Goal: Task Accomplishment & Management: Manage account settings

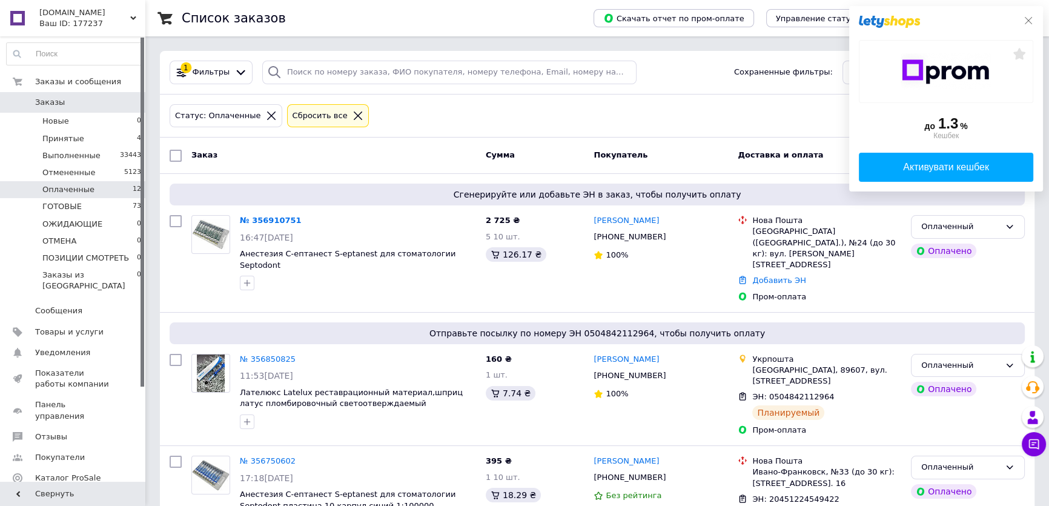
click at [1028, 20] on icon at bounding box center [1028, 20] width 7 height 7
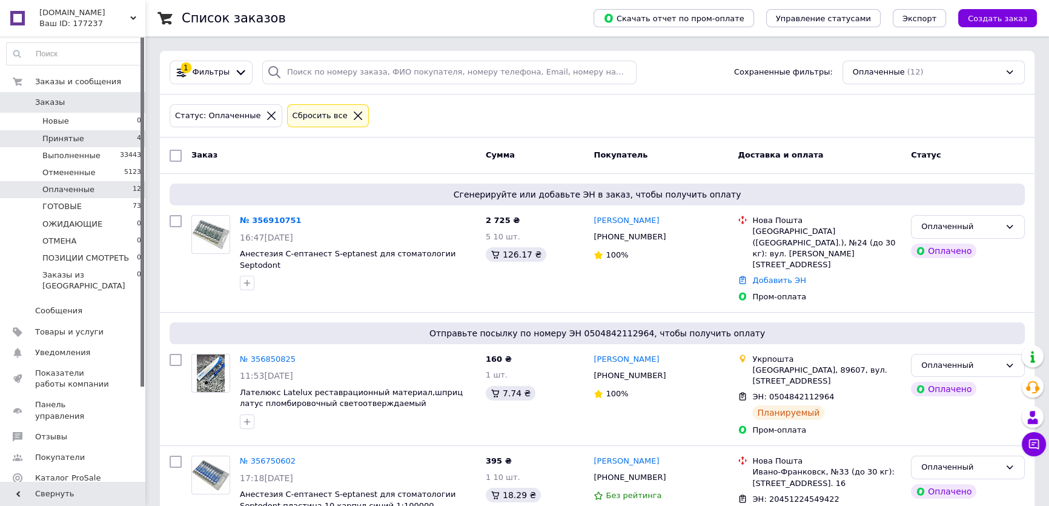
click at [72, 136] on span "Принятые" at bounding box center [63, 138] width 42 height 11
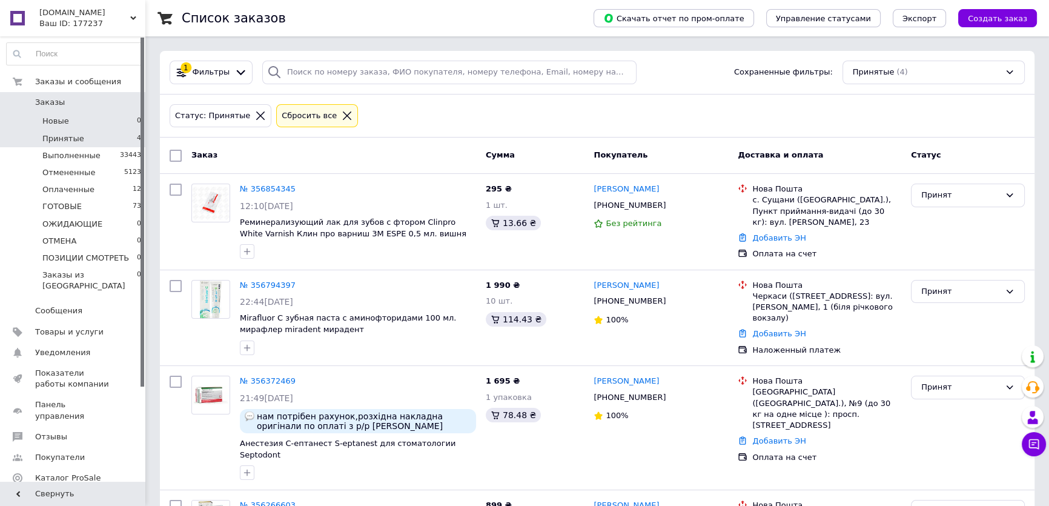
click at [72, 121] on li "Новые 0" at bounding box center [74, 121] width 148 height 17
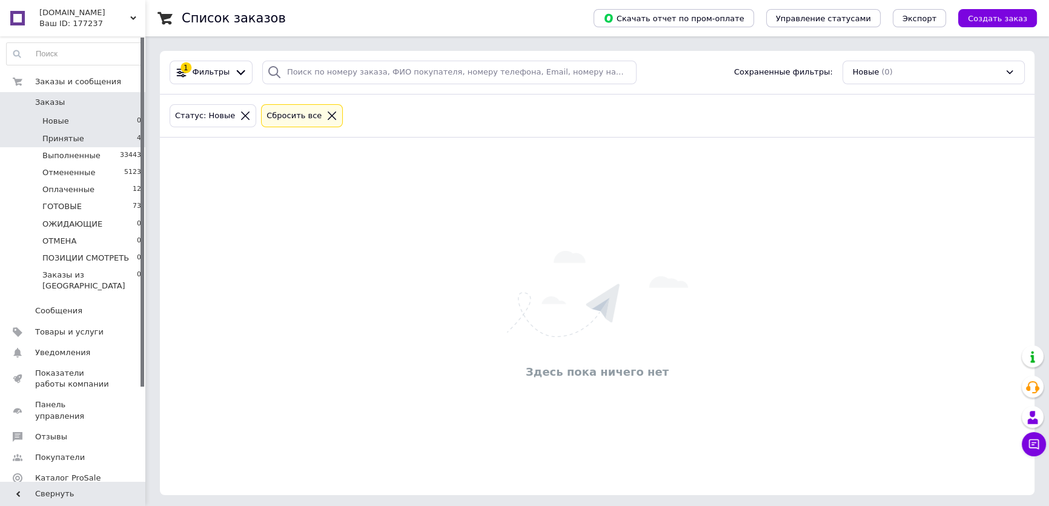
click at [73, 139] on span "Принятые" at bounding box center [63, 138] width 42 height 11
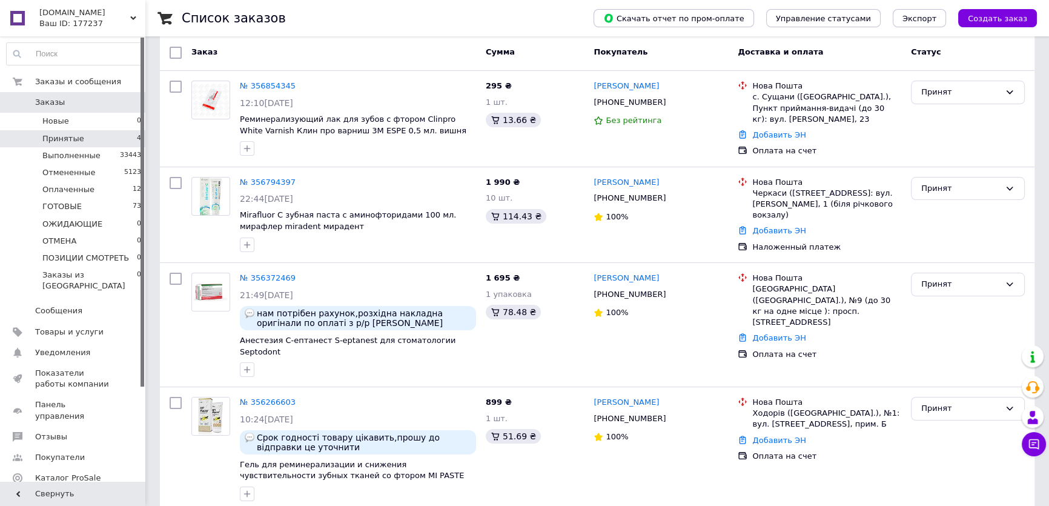
scroll to position [109, 0]
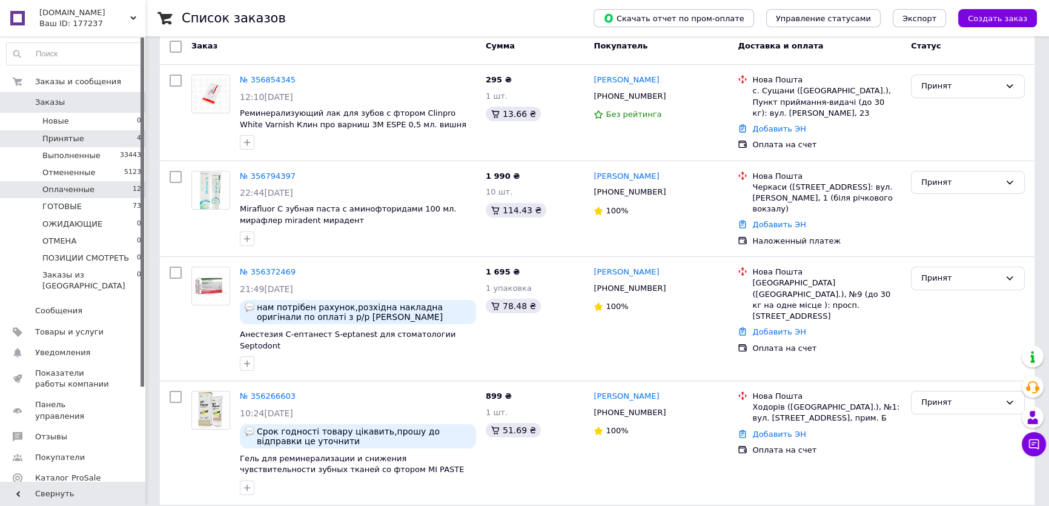
click at [73, 187] on span "Оплаченные" at bounding box center [68, 189] width 52 height 11
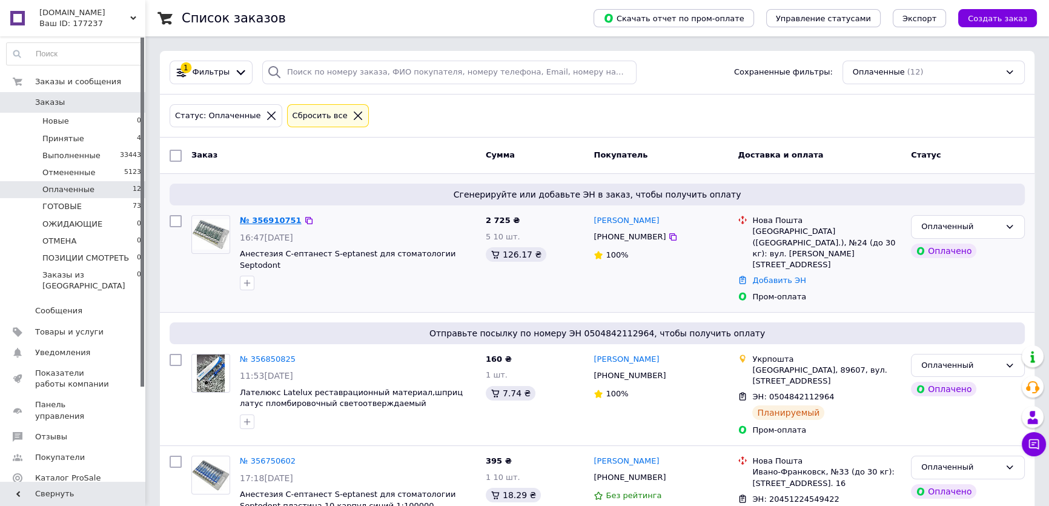
click at [272, 217] on link "№ 356910751" at bounding box center [271, 220] width 62 height 9
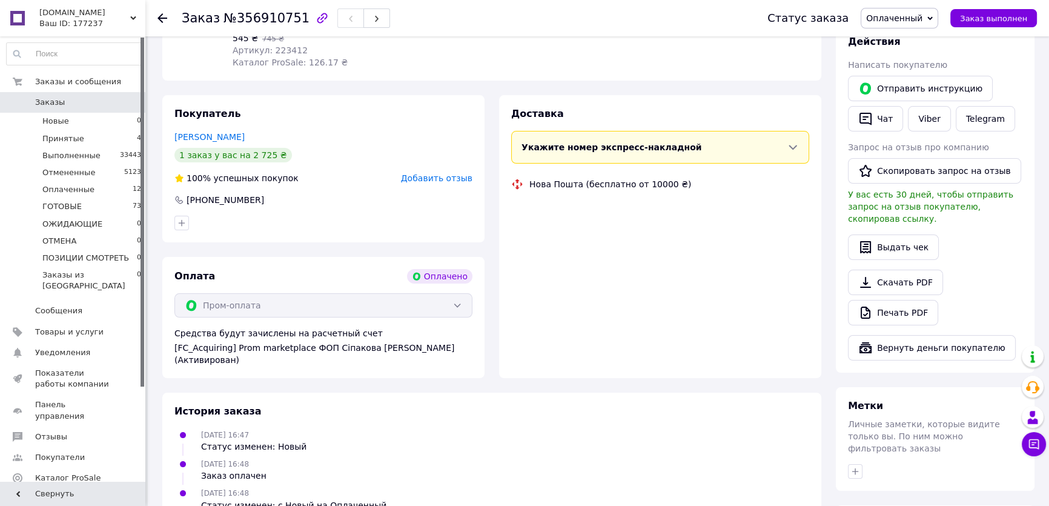
scroll to position [265, 0]
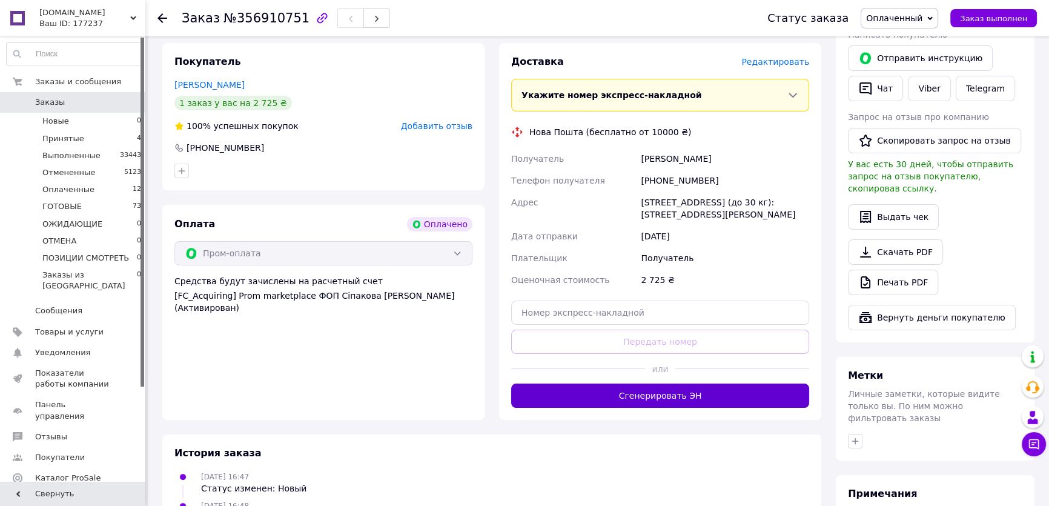
click at [622, 395] on button "Сгенерировать ЭН" at bounding box center [660, 395] width 298 height 24
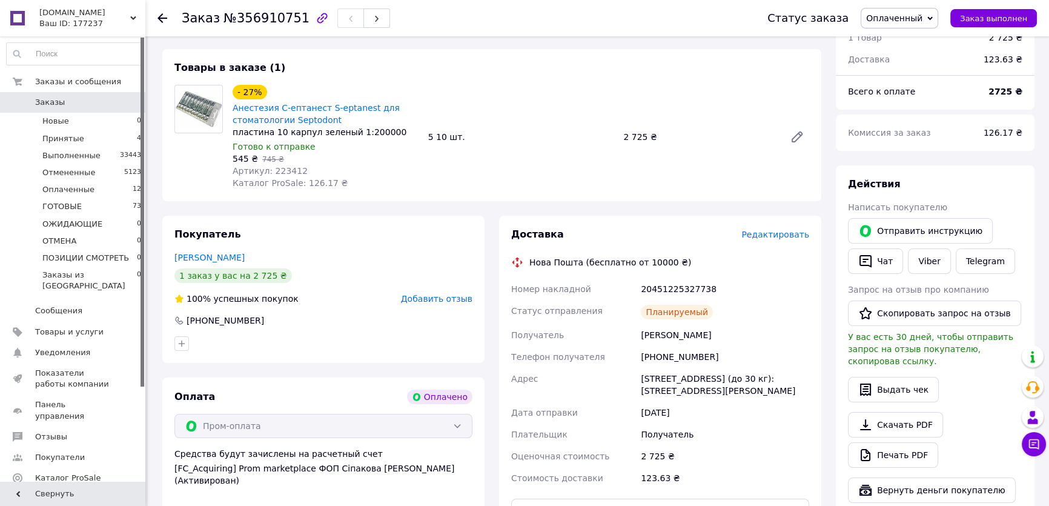
scroll to position [94, 0]
click at [70, 186] on span "Оплаченные" at bounding box center [68, 189] width 52 height 11
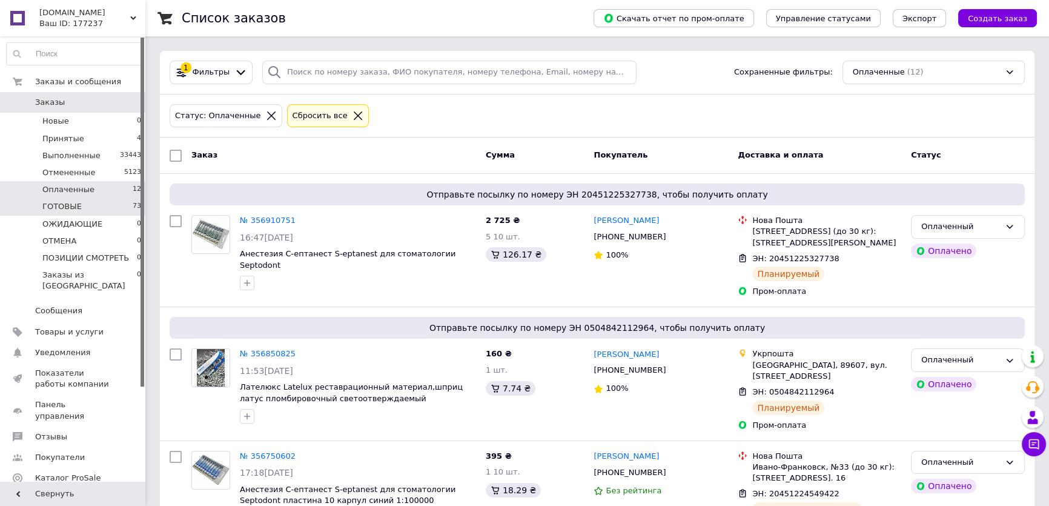
click at [81, 202] on li "ГОТОВЫЕ 73" at bounding box center [74, 206] width 148 height 17
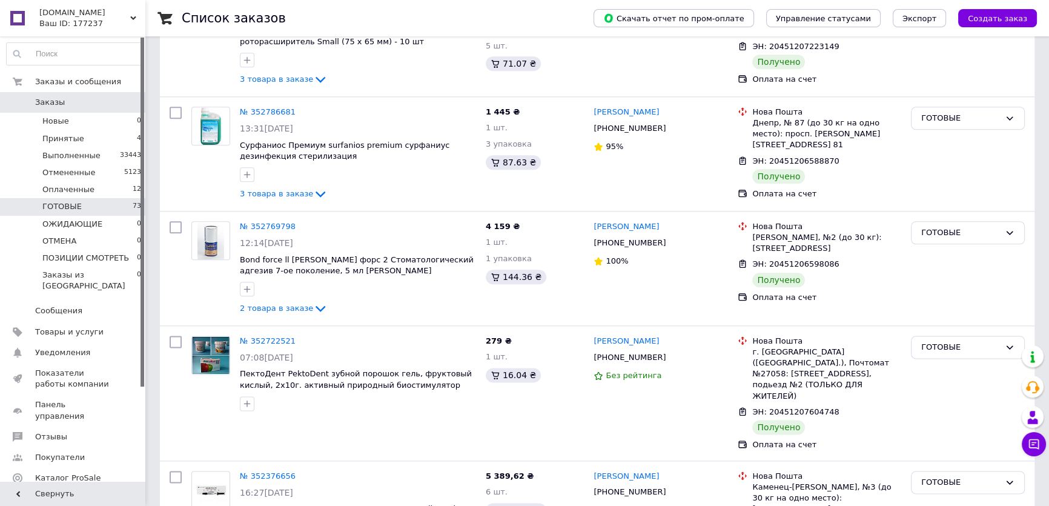
scroll to position [7721, 0]
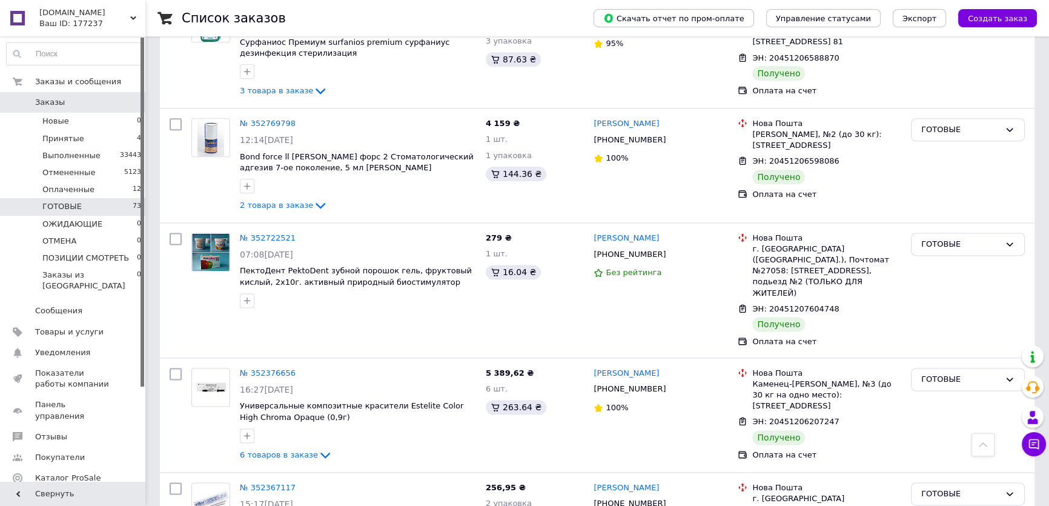
click at [94, 206] on li "ГОТОВЫЕ 73" at bounding box center [74, 206] width 148 height 17
click at [70, 431] on span "Отзывы" at bounding box center [73, 436] width 77 height 11
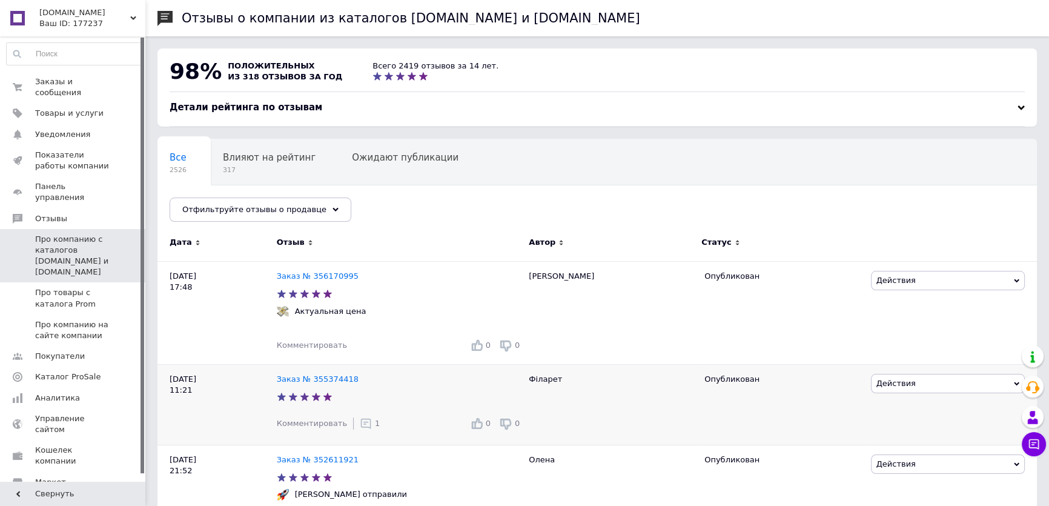
click at [360, 424] on icon at bounding box center [366, 423] width 12 height 12
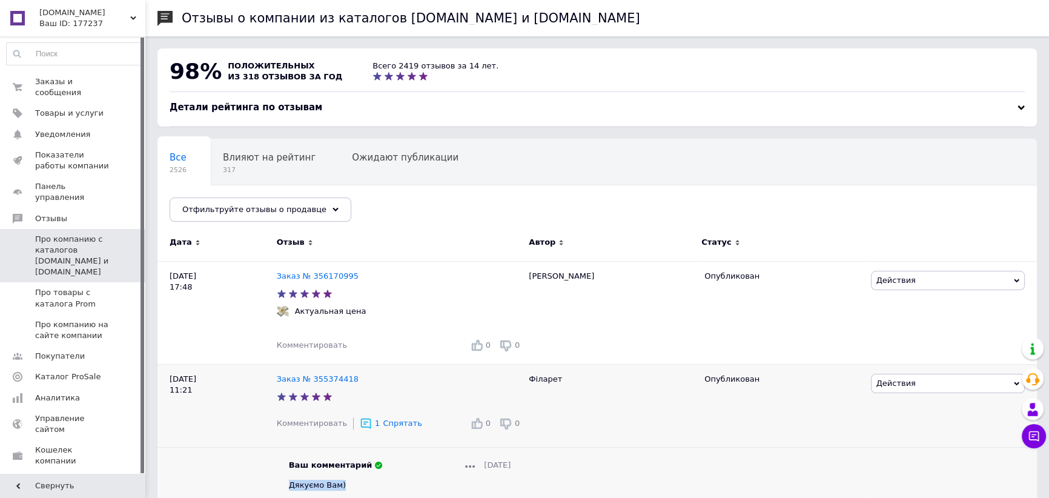
drag, startPoint x: 342, startPoint y: 486, endPoint x: 291, endPoint y: 485, distance: 50.9
click at [291, 485] on div "Дякуємо Вам)" at bounding box center [400, 485] width 222 height 11
copy span "Дякуємо Вам)"
click at [321, 345] on span "Комментировать" at bounding box center [312, 344] width 70 height 9
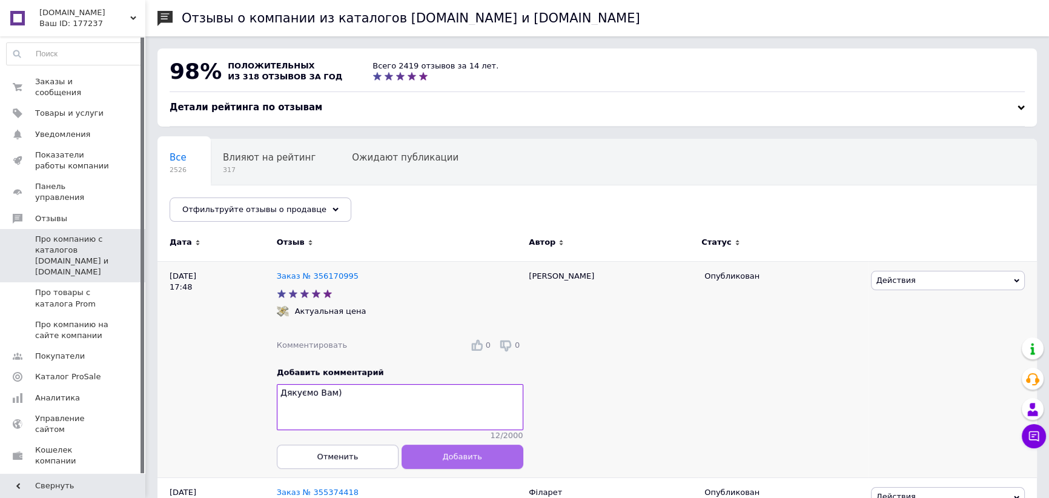
type textarea "Дякуємо Вам)"
click at [409, 455] on button "Добавить" at bounding box center [462, 456] width 122 height 24
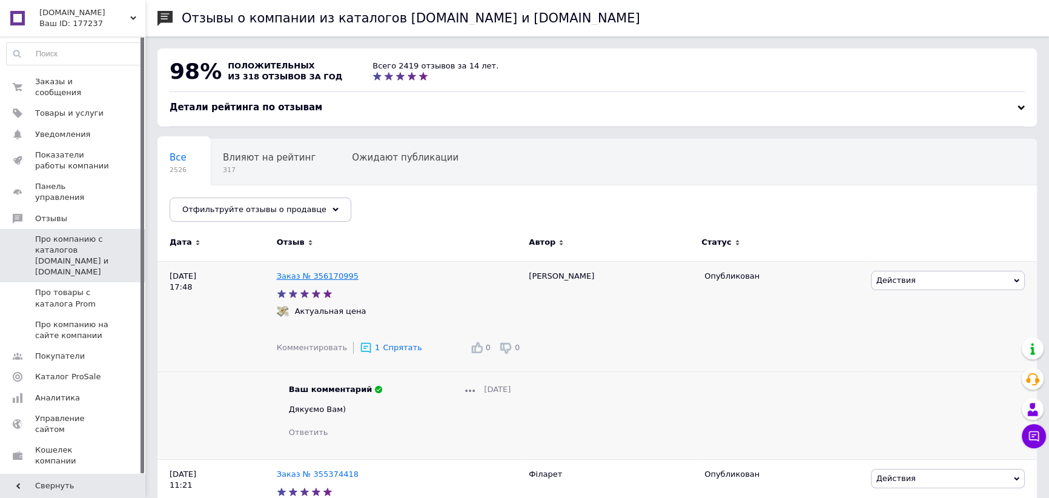
click at [333, 275] on link "Заказ № 356170995" at bounding box center [318, 275] width 82 height 9
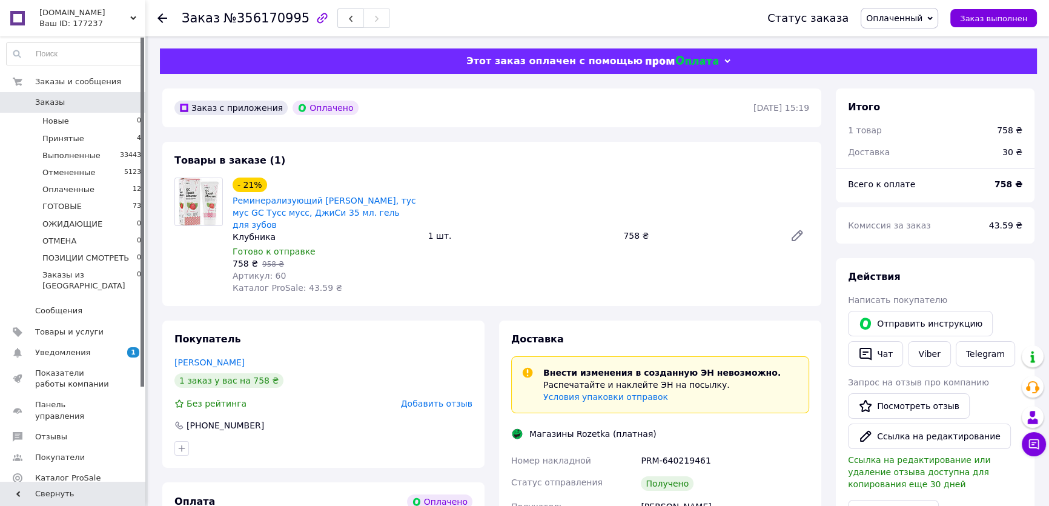
click at [436, 398] on span "Добавить отзыв" at bounding box center [436, 403] width 71 height 10
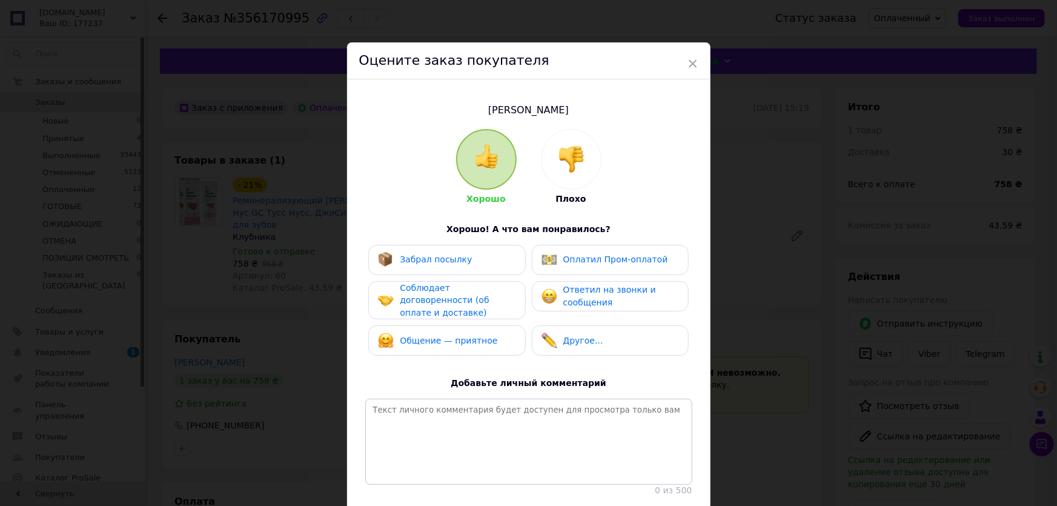
click at [442, 257] on span "Забрал посылку" at bounding box center [436, 259] width 72 height 10
drag, startPoint x: 443, startPoint y: 293, endPoint x: 442, endPoint y: 334, distance: 40.6
click at [443, 294] on span "Соблюдает договоренности (об оплате и доставке)" at bounding box center [444, 300] width 89 height 35
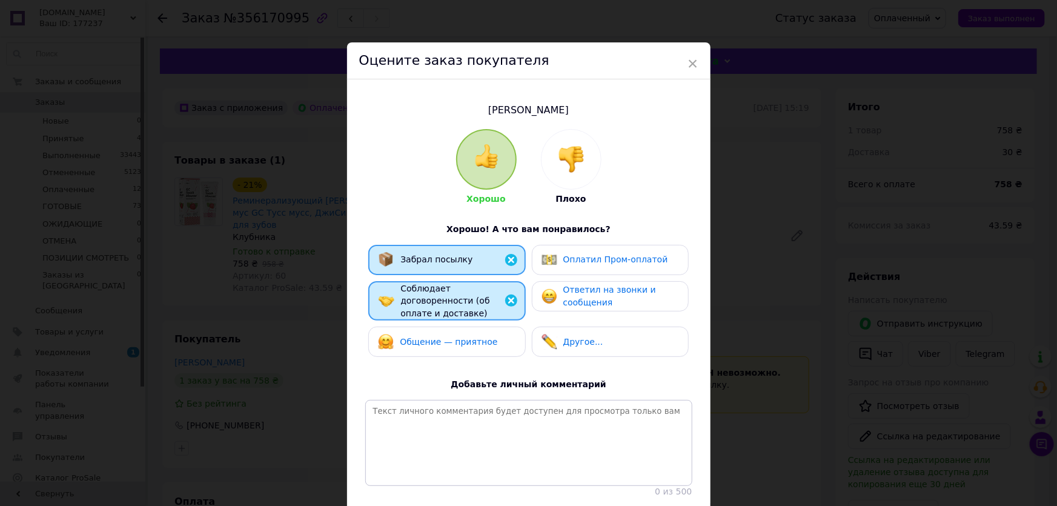
click at [442, 337] on span "Общение — приятное" at bounding box center [448, 342] width 97 height 10
click at [570, 295] on span "Ответил на звонки и сообщения" at bounding box center [609, 296] width 93 height 22
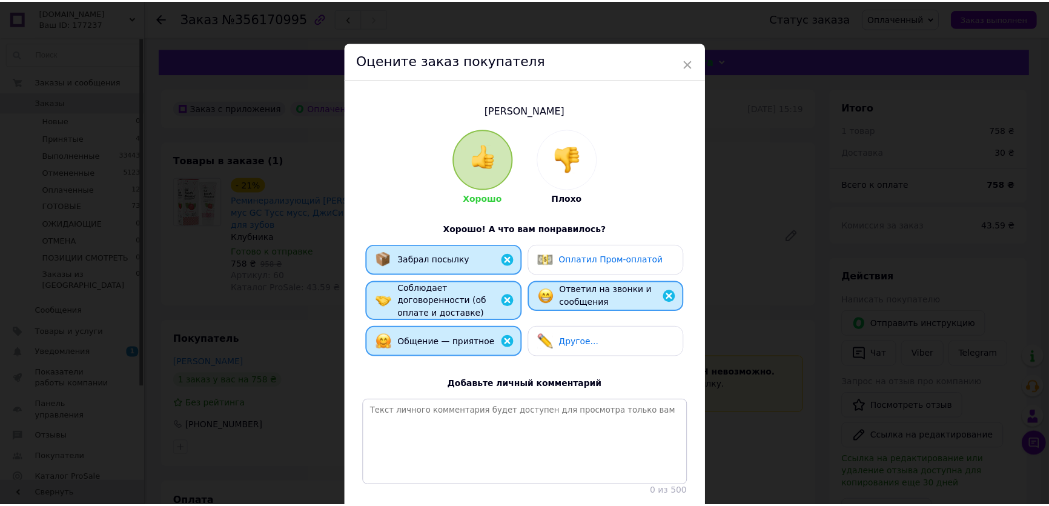
scroll to position [87, 0]
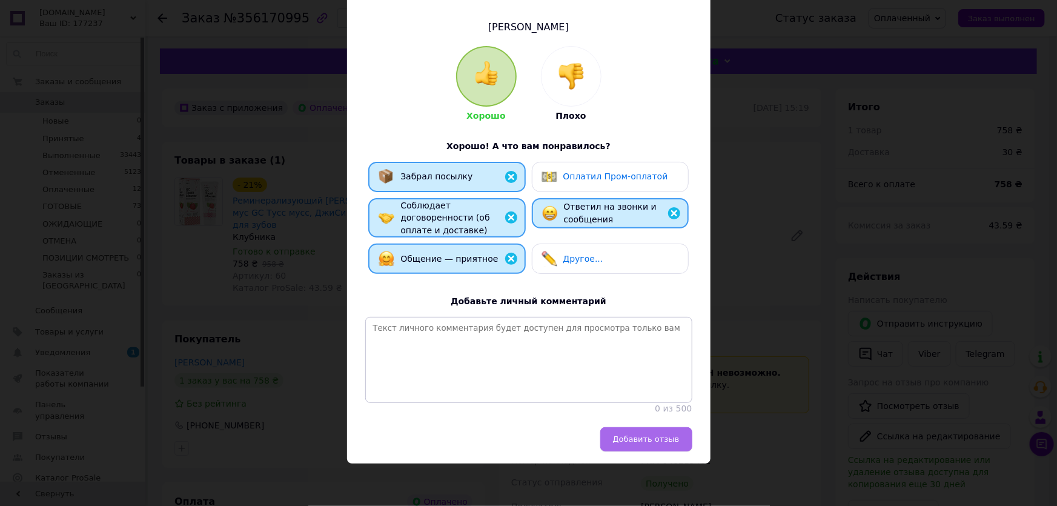
click at [666, 438] on span "Добавить отзыв" at bounding box center [646, 438] width 67 height 9
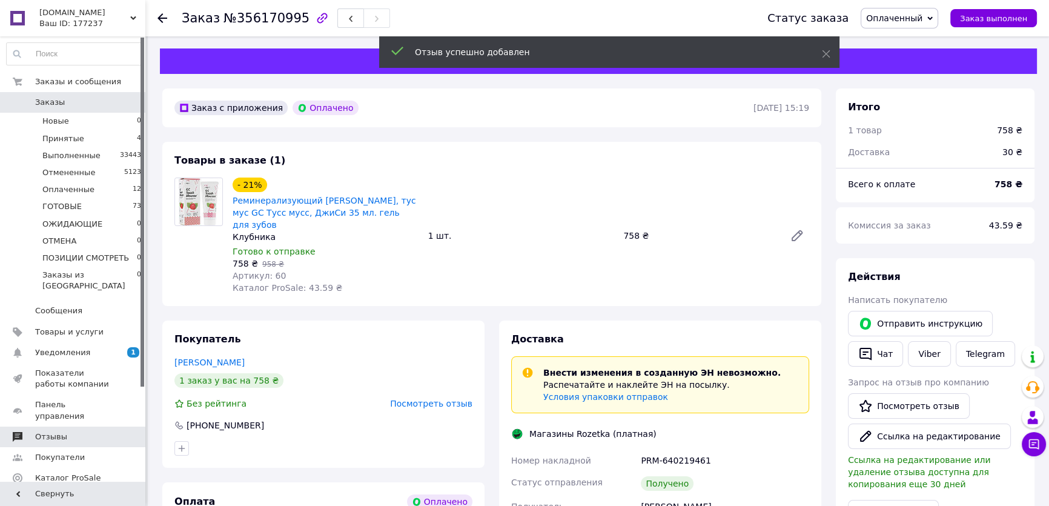
click at [73, 431] on span "Отзывы" at bounding box center [73, 436] width 77 height 11
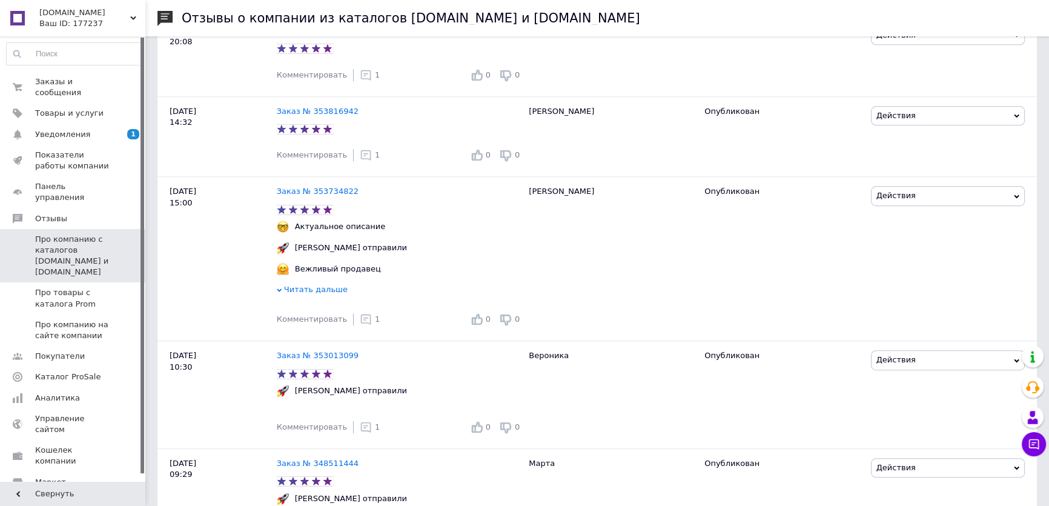
scroll to position [868, 0]
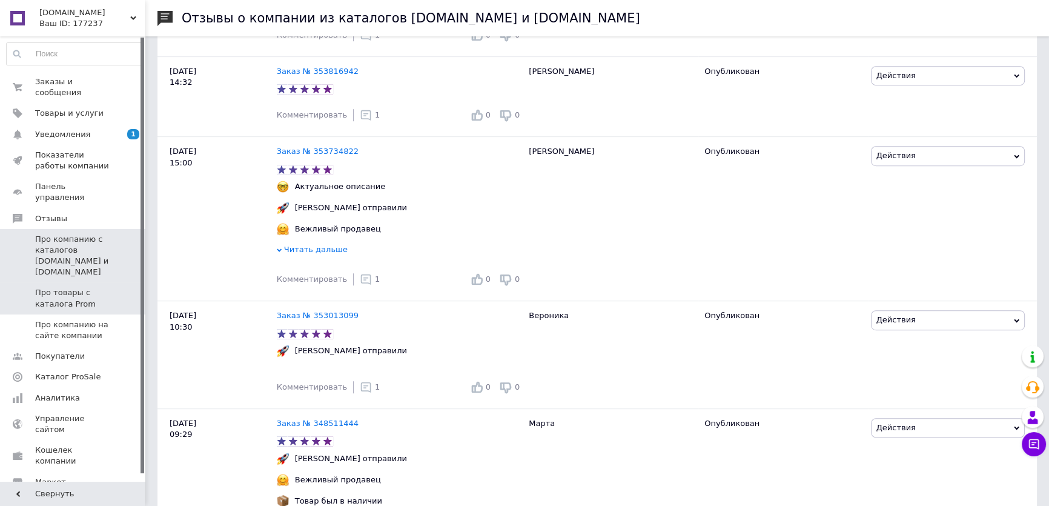
click at [79, 287] on span "Про товары с каталога Prom" at bounding box center [73, 298] width 77 height 22
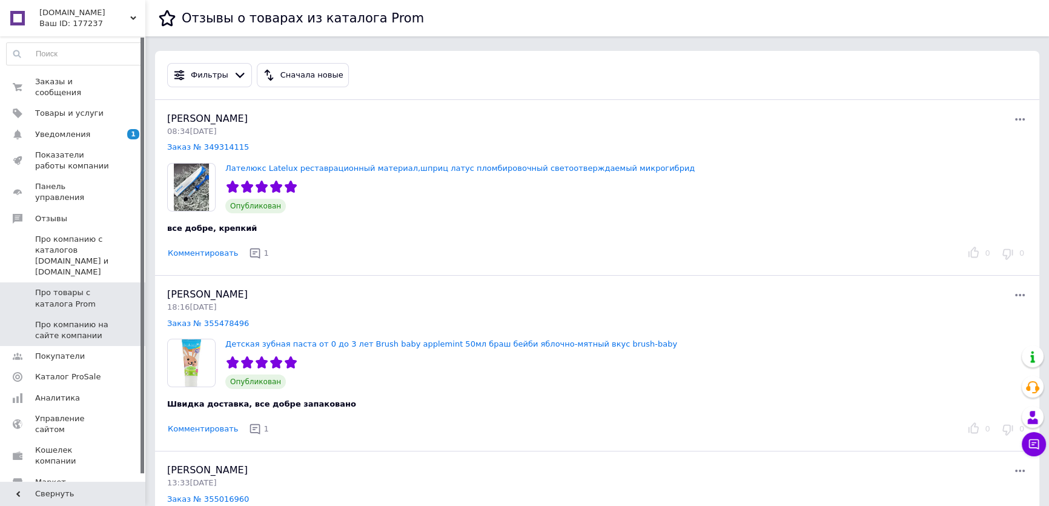
click at [74, 319] on span "Про компанию на сайте компании" at bounding box center [73, 330] width 77 height 22
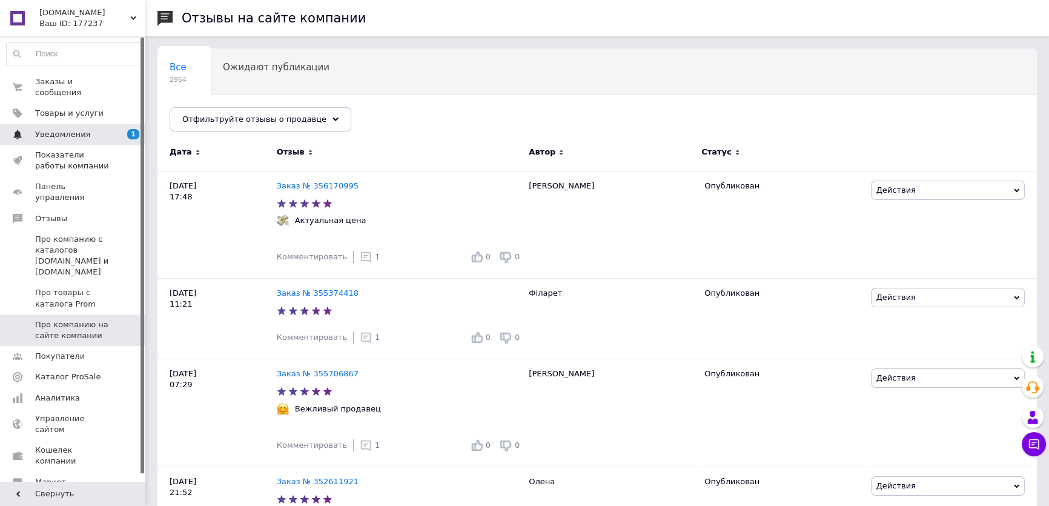
click at [66, 129] on span "Уведомления" at bounding box center [62, 134] width 55 height 11
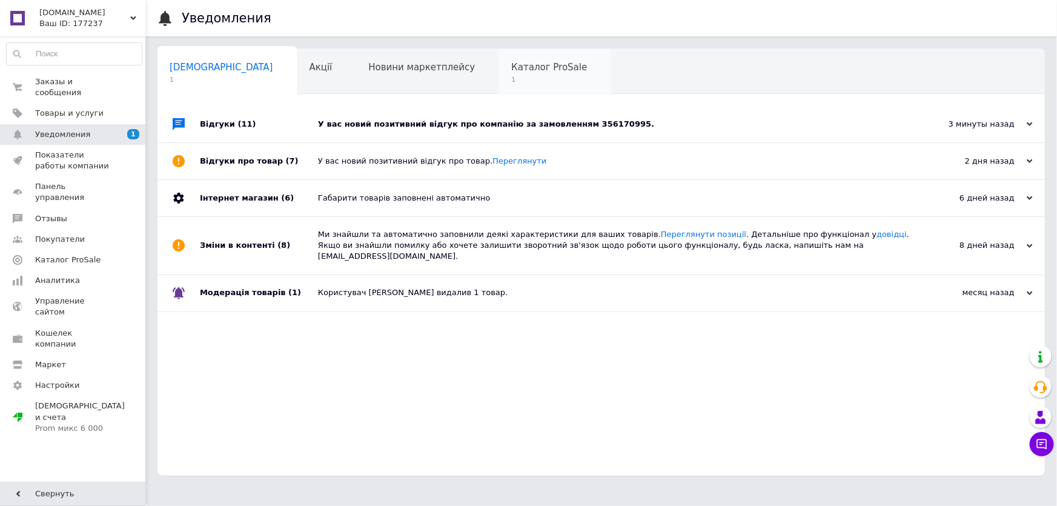
click at [511, 65] on span "Каталог ProSale" at bounding box center [549, 67] width 76 height 11
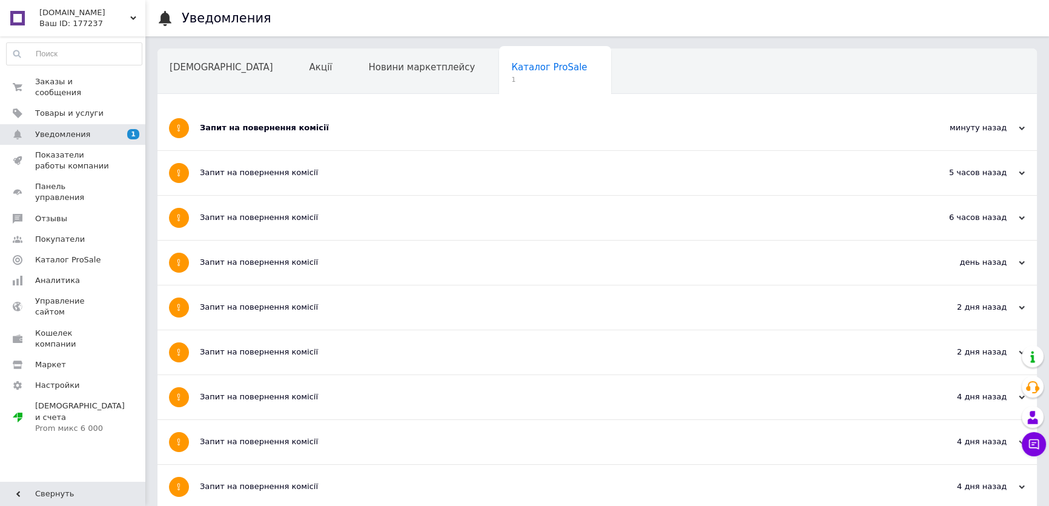
click at [238, 127] on div "Запит на повернення комісії" at bounding box center [552, 127] width 704 height 11
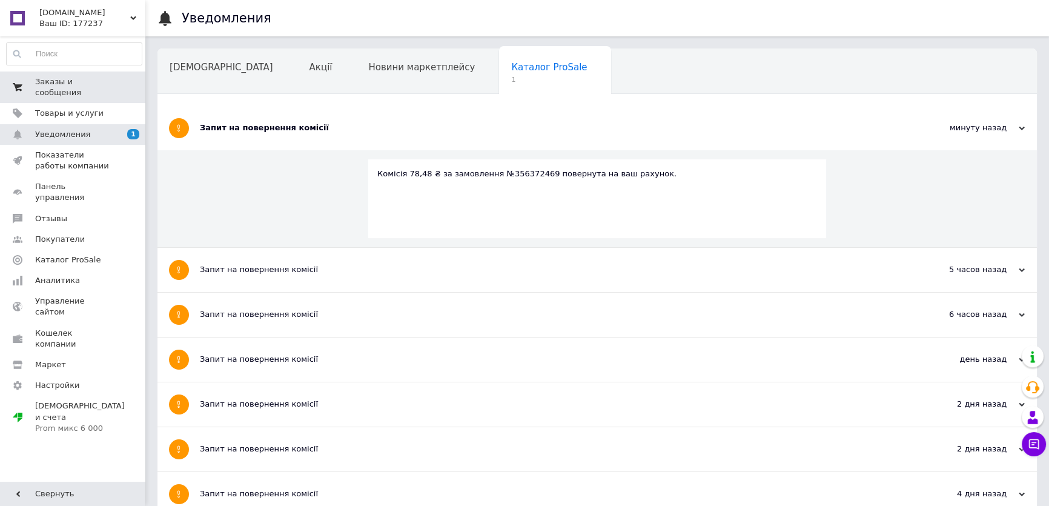
click at [70, 71] on link "Заказы и сообщения 0 0" at bounding box center [74, 86] width 148 height 31
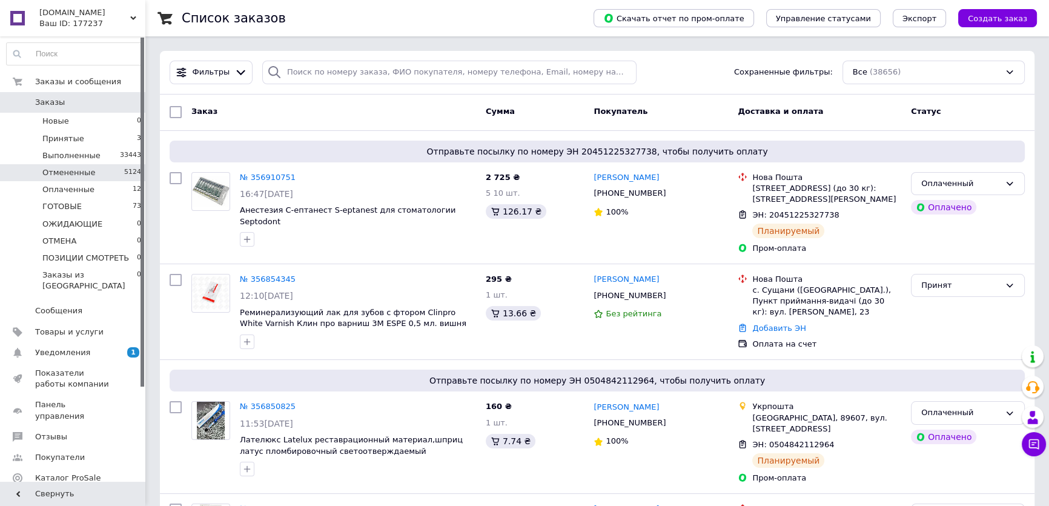
click at [62, 168] on span "Отмененные" at bounding box center [68, 172] width 53 height 11
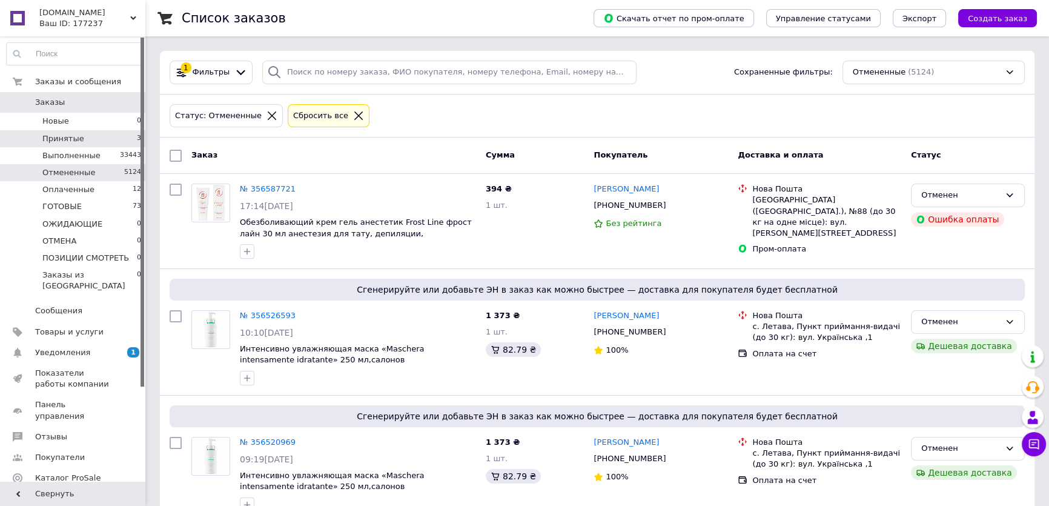
click at [66, 135] on span "Принятые" at bounding box center [63, 138] width 42 height 11
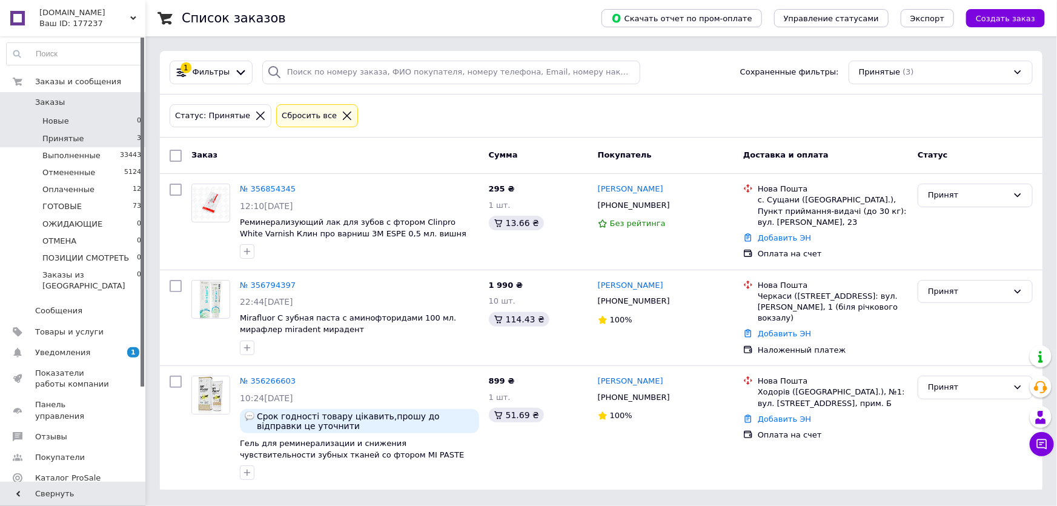
click at [68, 122] on li "Новые 0" at bounding box center [74, 121] width 148 height 17
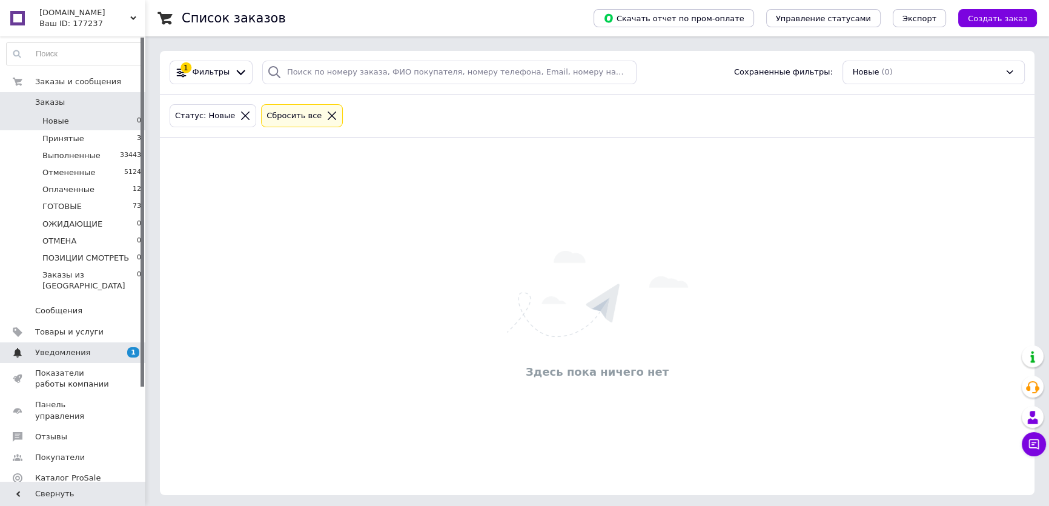
click at [85, 347] on span "Уведомления" at bounding box center [73, 352] width 77 height 11
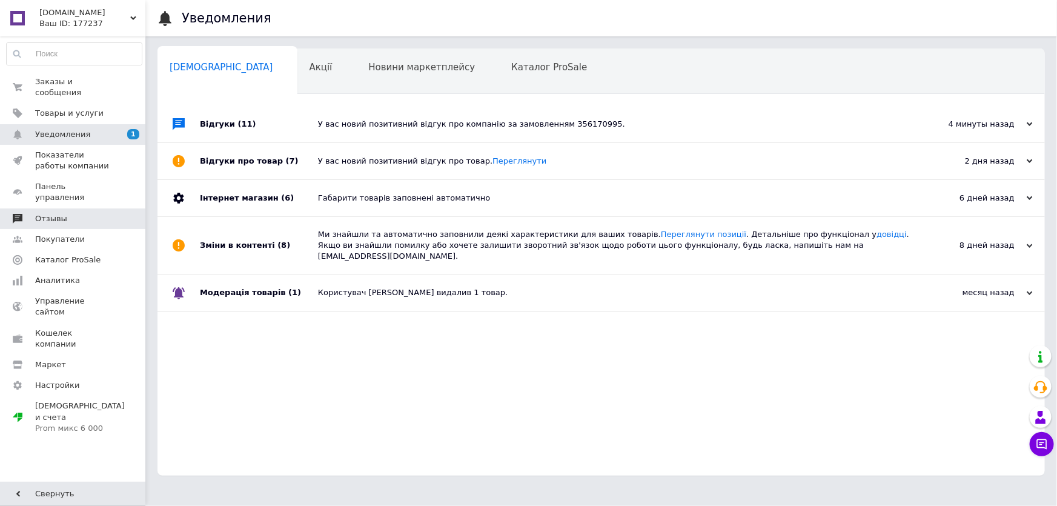
click at [48, 213] on span "Отзывы" at bounding box center [51, 218] width 32 height 11
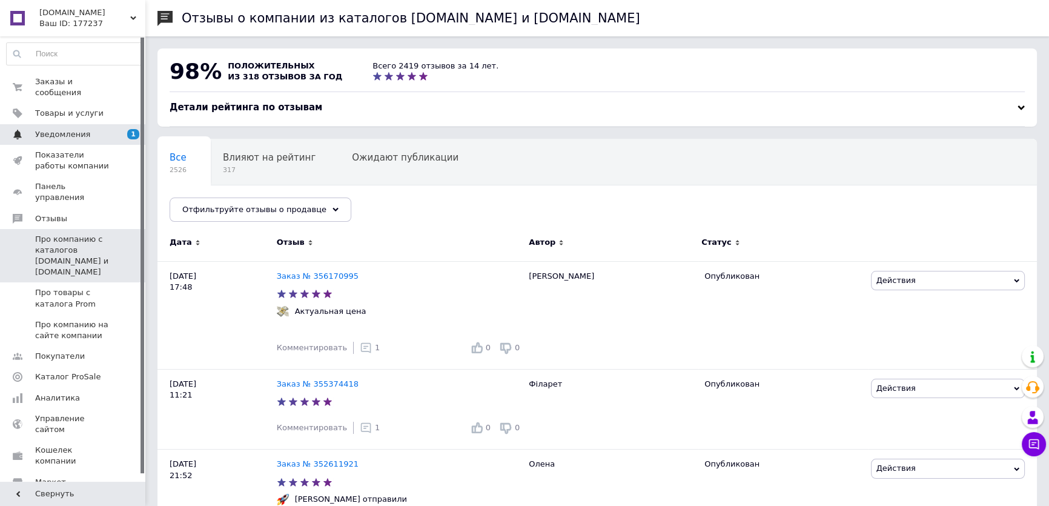
click at [85, 129] on span "Уведомления" at bounding box center [73, 134] width 77 height 11
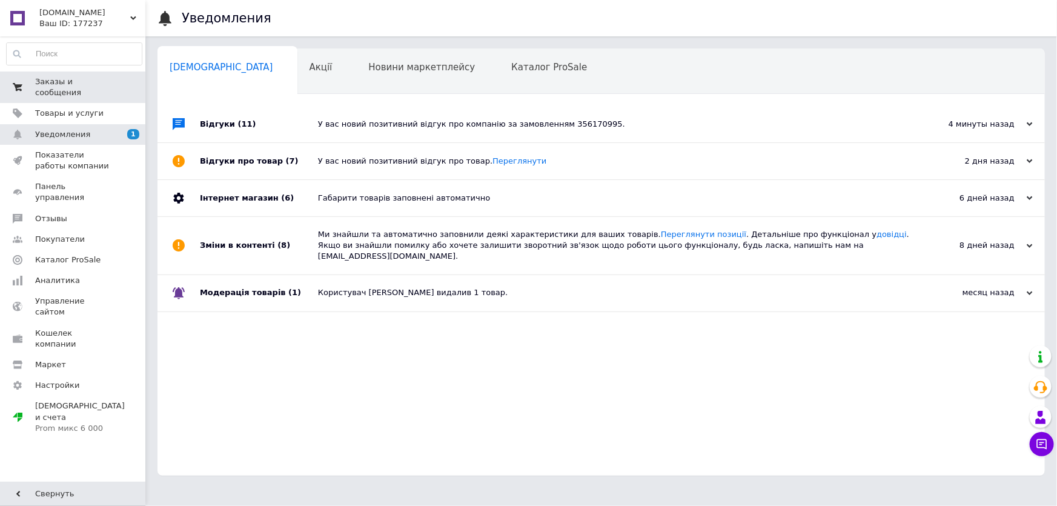
click at [104, 81] on span "Заказы и сообщения" at bounding box center [73, 87] width 77 height 22
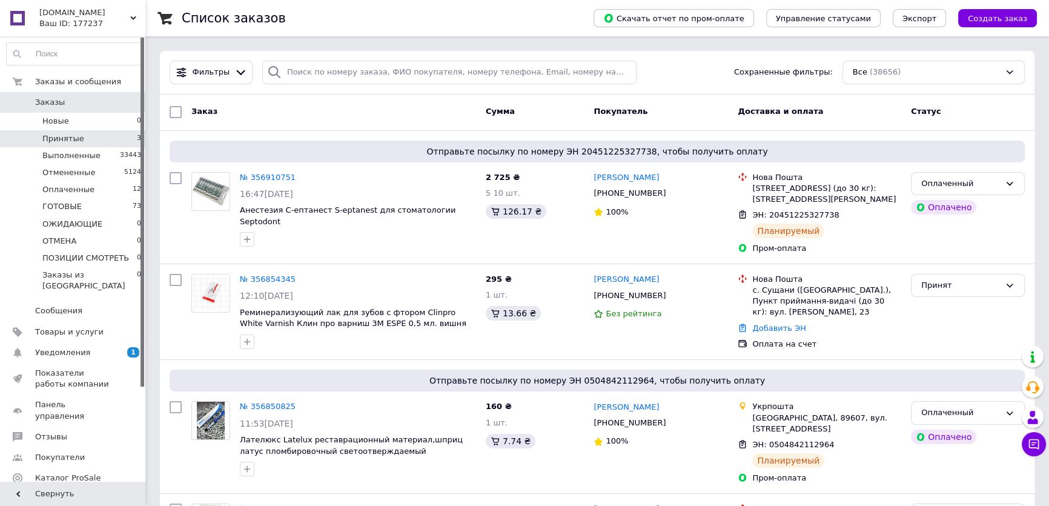
click at [99, 136] on li "Принятые 3" at bounding box center [74, 138] width 148 height 17
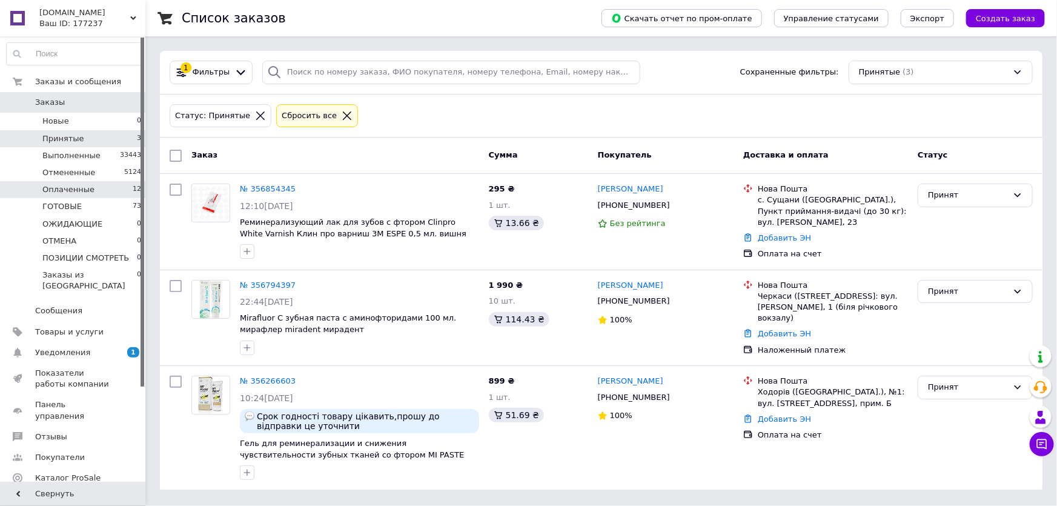
click at [82, 185] on span "Оплаченные" at bounding box center [68, 189] width 52 height 11
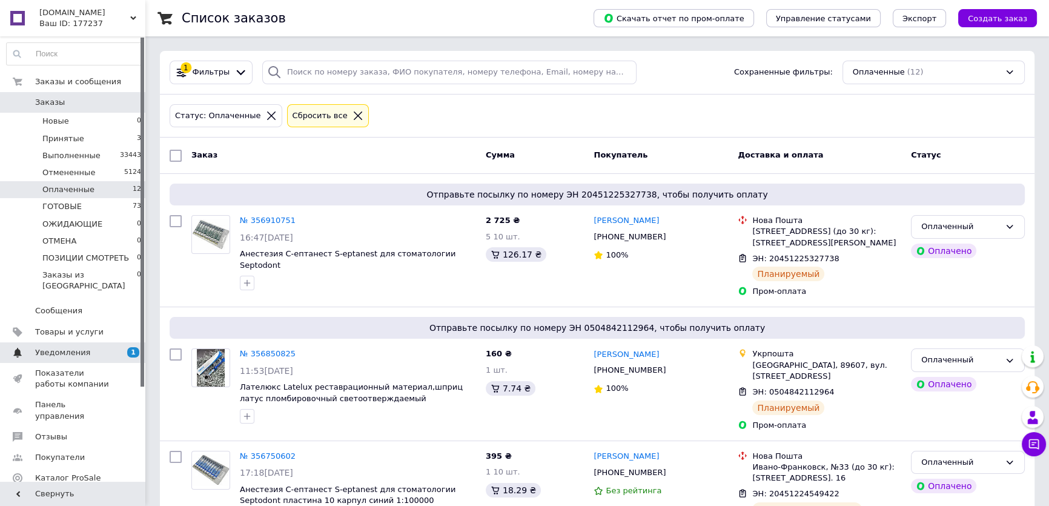
click at [69, 347] on span "Уведомления" at bounding box center [62, 352] width 55 height 11
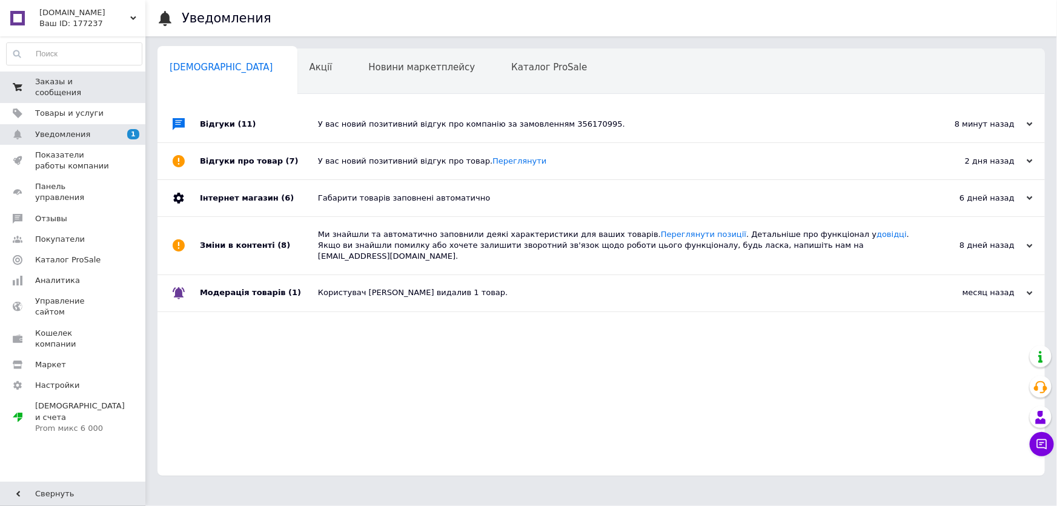
click at [38, 84] on span "Заказы и сообщения" at bounding box center [73, 87] width 77 height 22
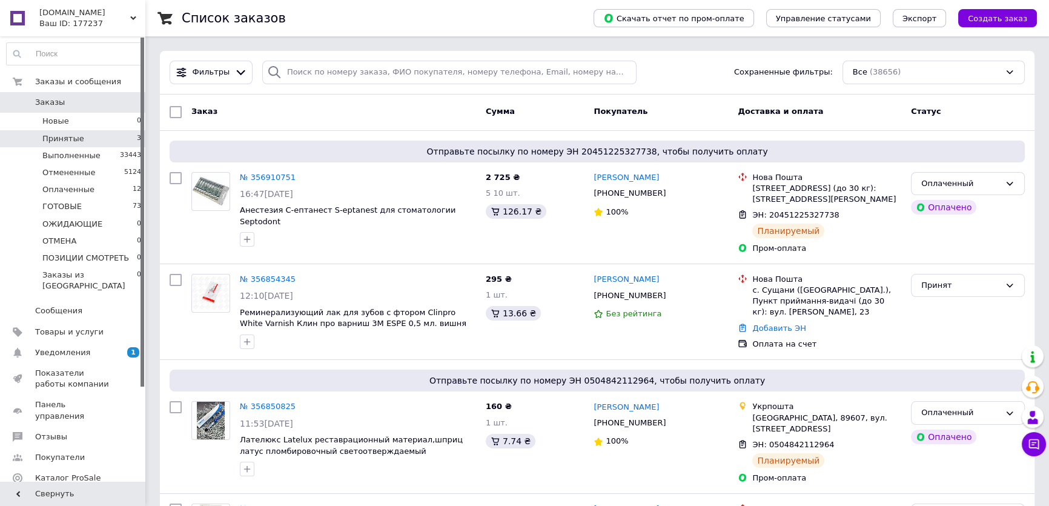
click at [53, 134] on span "Принятые" at bounding box center [63, 138] width 42 height 11
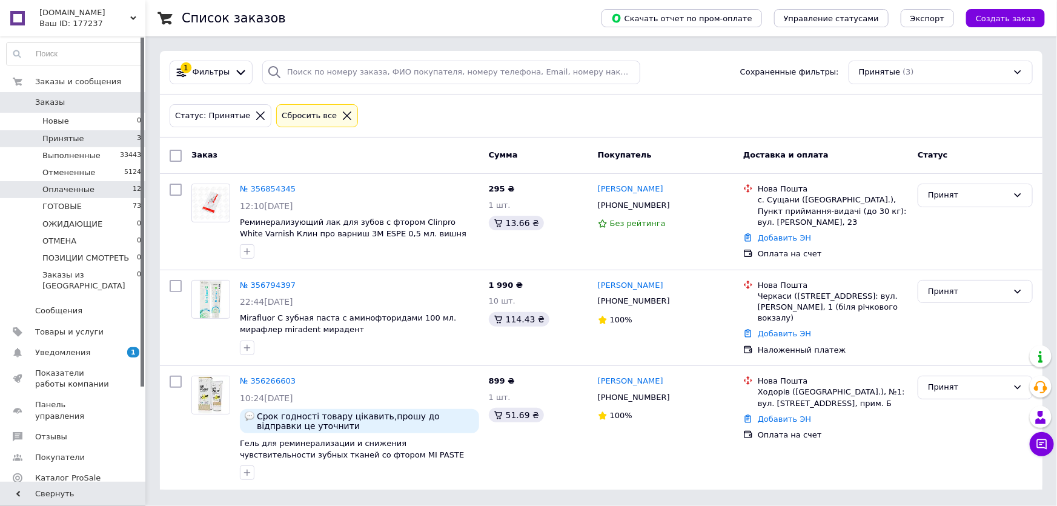
click at [68, 183] on li "Оплаченные 12" at bounding box center [74, 189] width 148 height 17
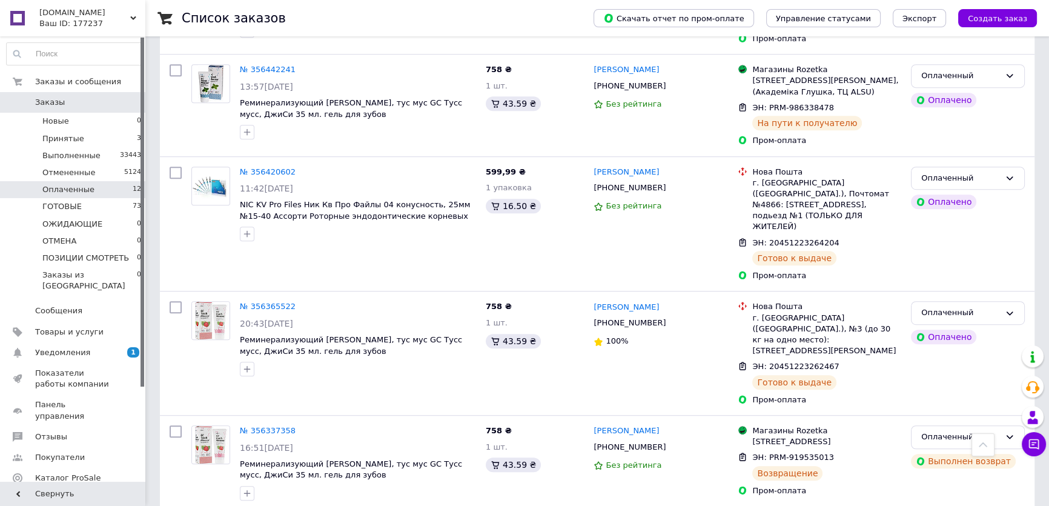
scroll to position [973, 0]
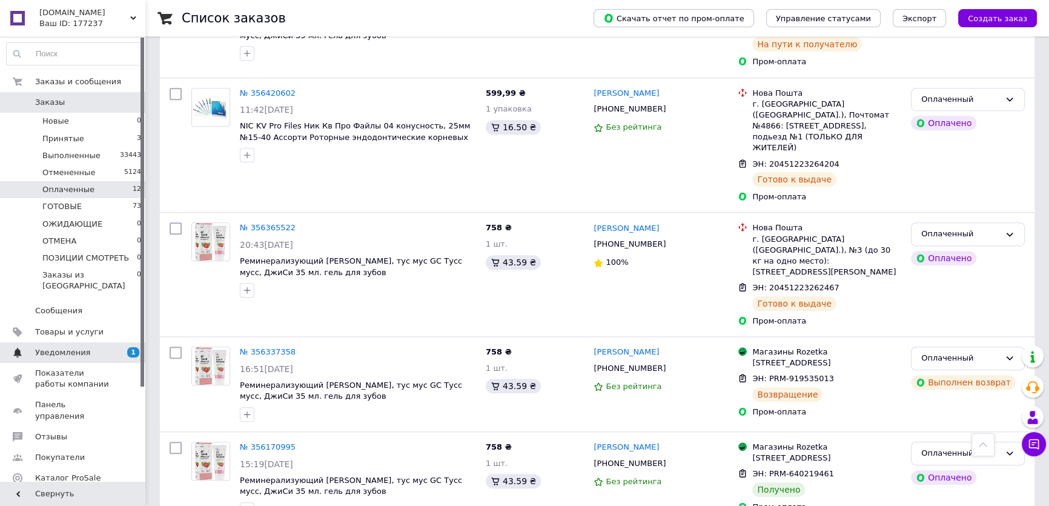
click at [97, 347] on span "Уведомления" at bounding box center [73, 352] width 77 height 11
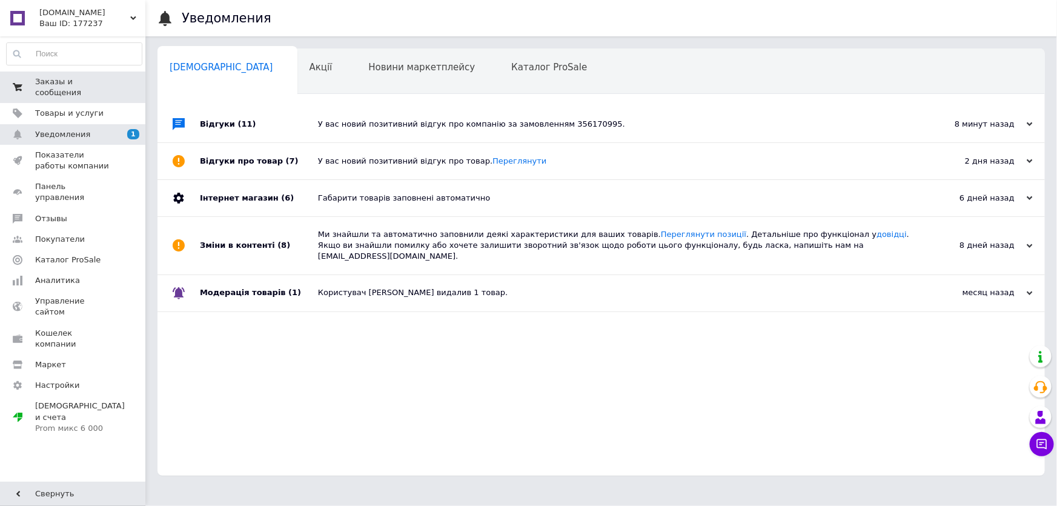
click at [59, 84] on span "Заказы и сообщения" at bounding box center [73, 87] width 77 height 22
